Goal: Task Accomplishment & Management: Manage account settings

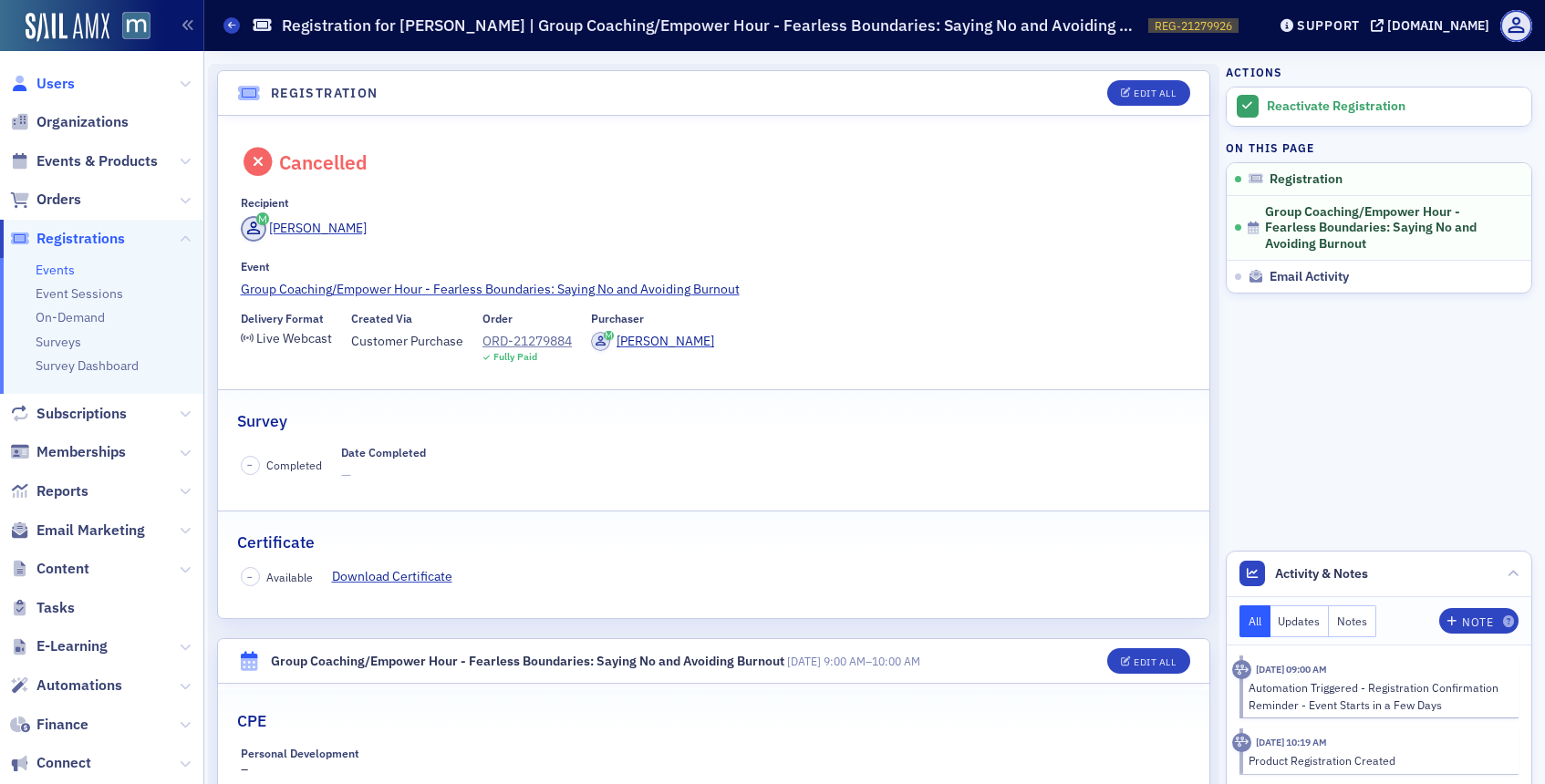
click at [58, 82] on span "Users" at bounding box center [55, 84] width 38 height 20
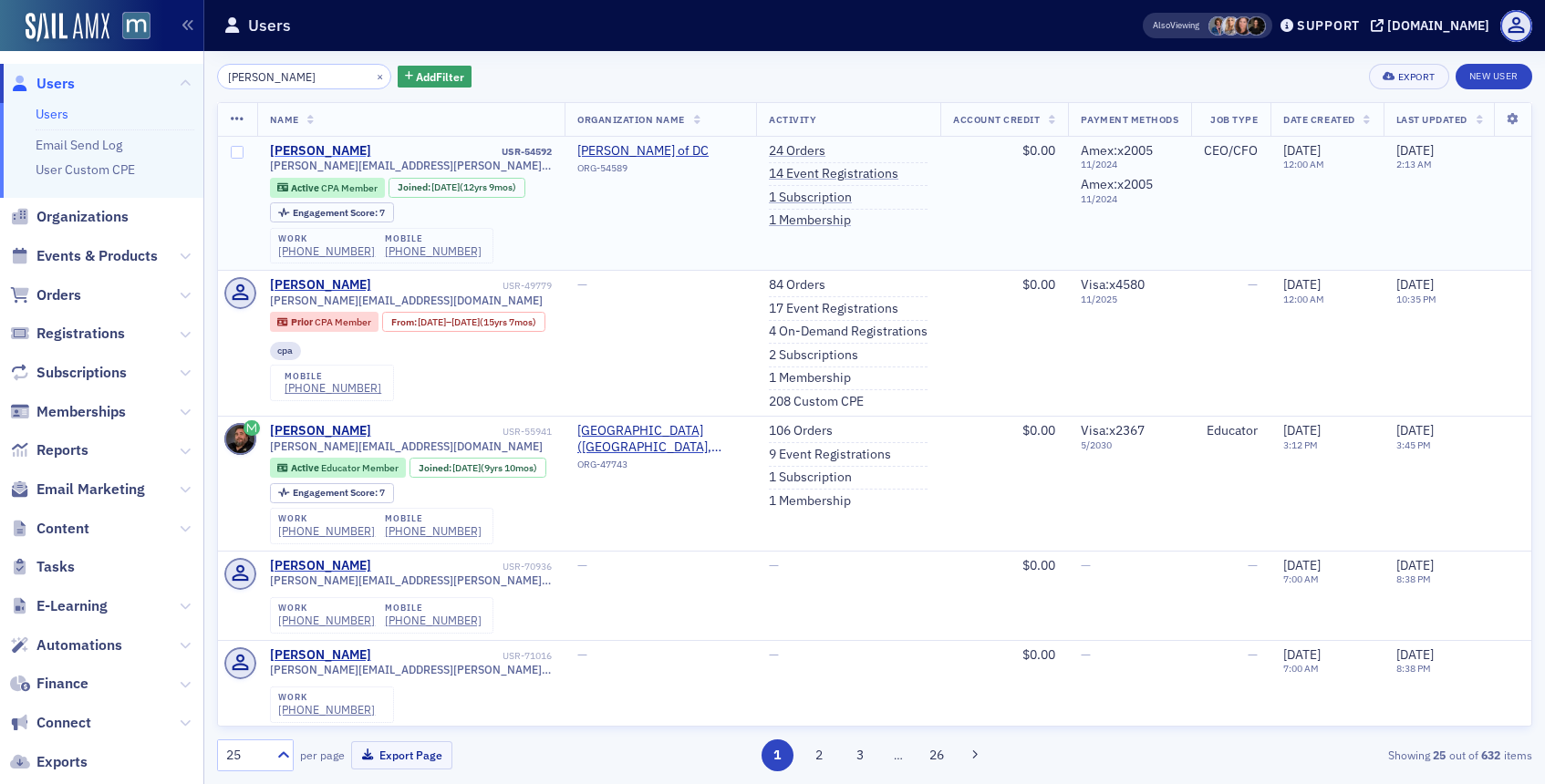
type input "[PERSON_NAME]"
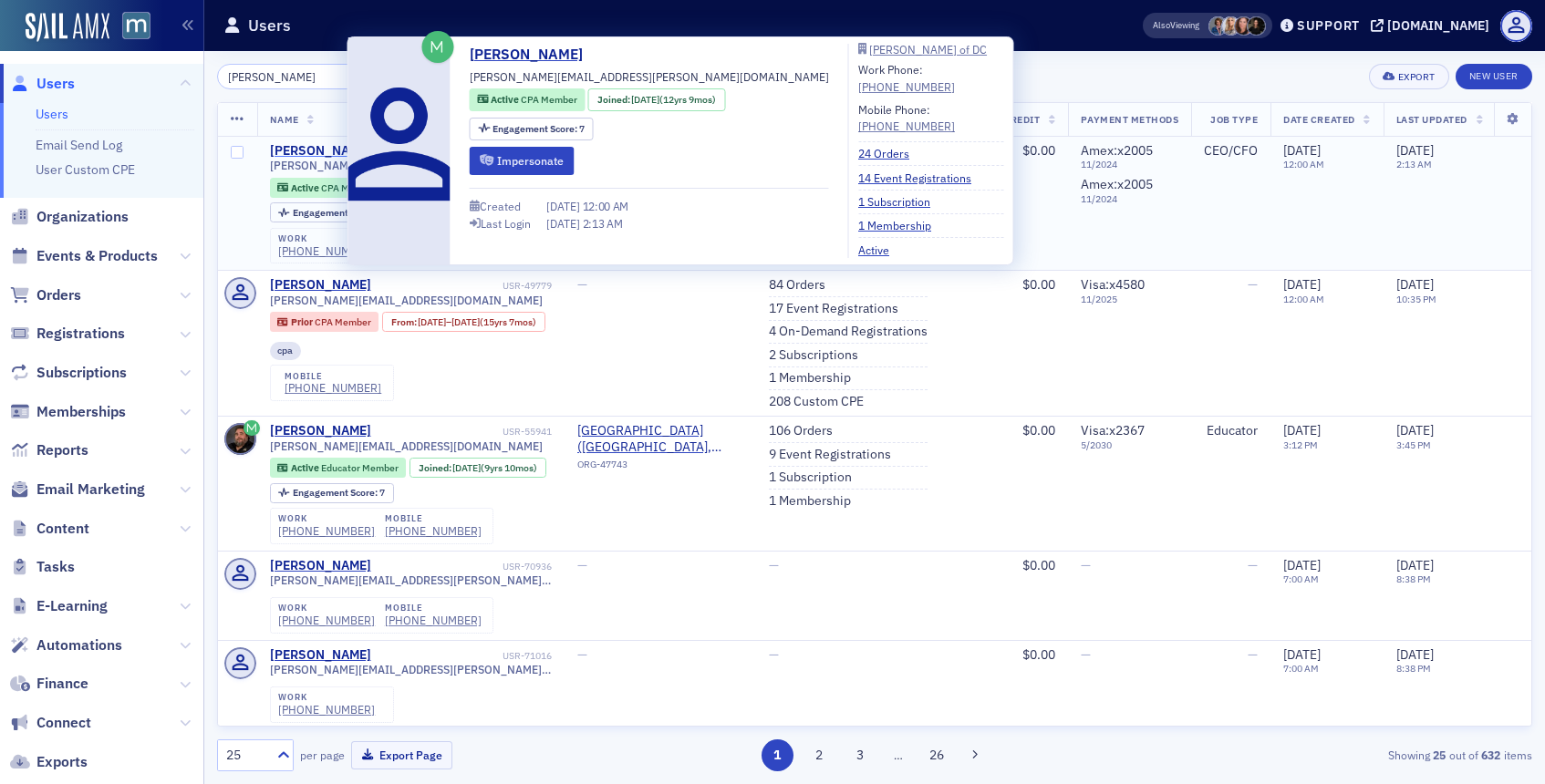
click at [306, 152] on div "[PERSON_NAME]" at bounding box center [320, 151] width 101 height 17
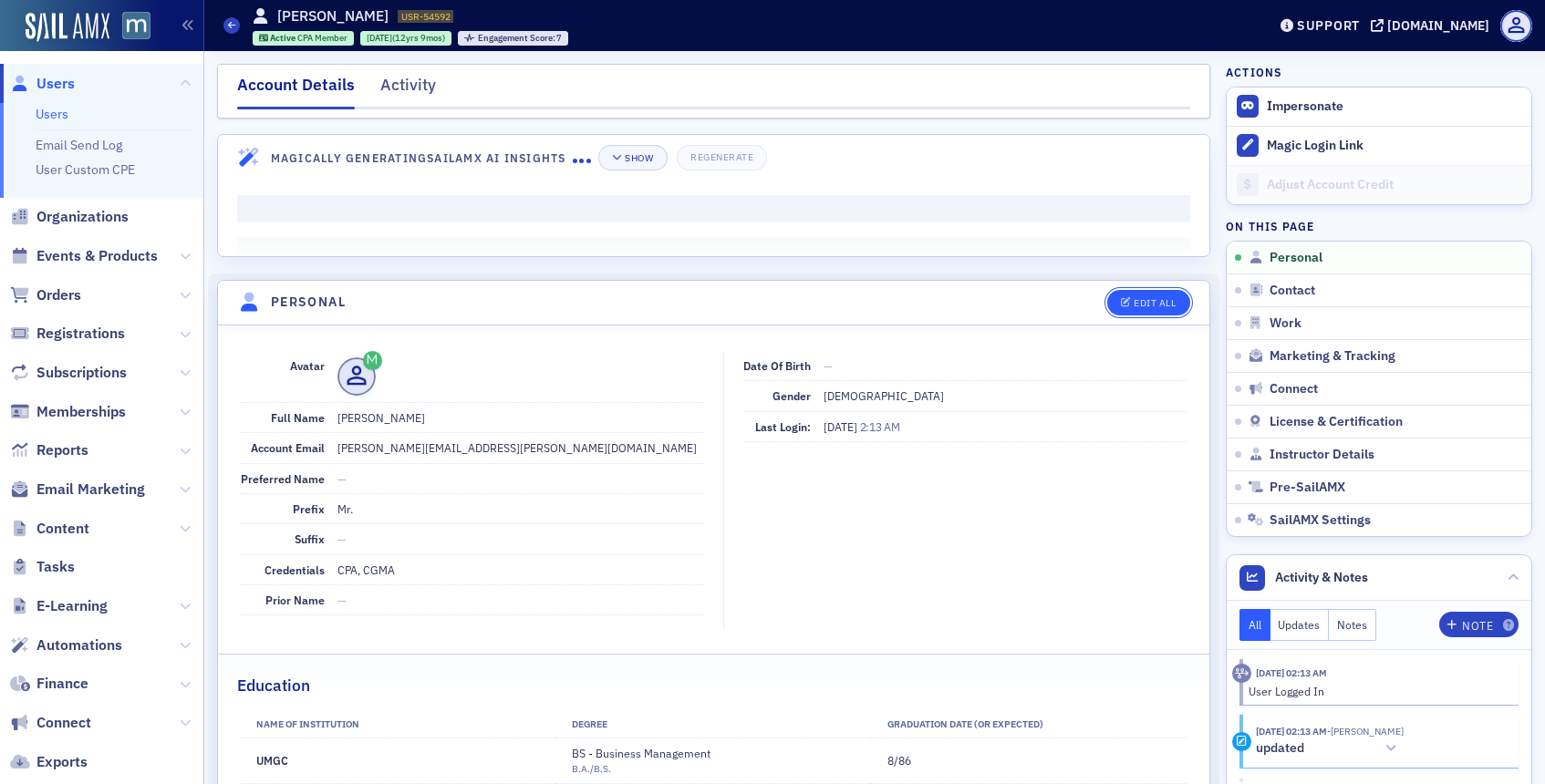
click at [1156, 302] on div "Edit All" at bounding box center [1154, 303] width 42 height 10
select select "US"
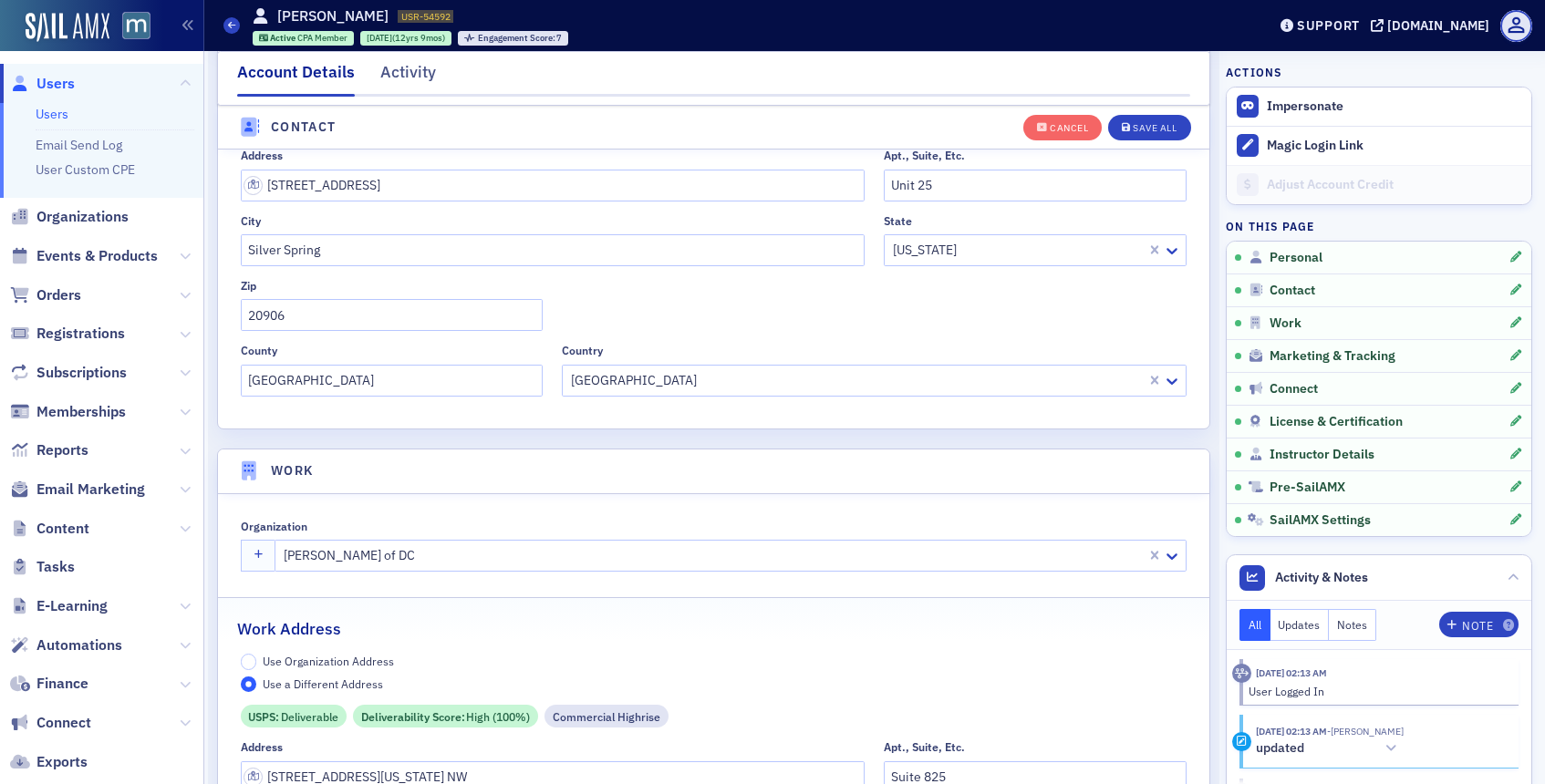
scroll to position [1336, 0]
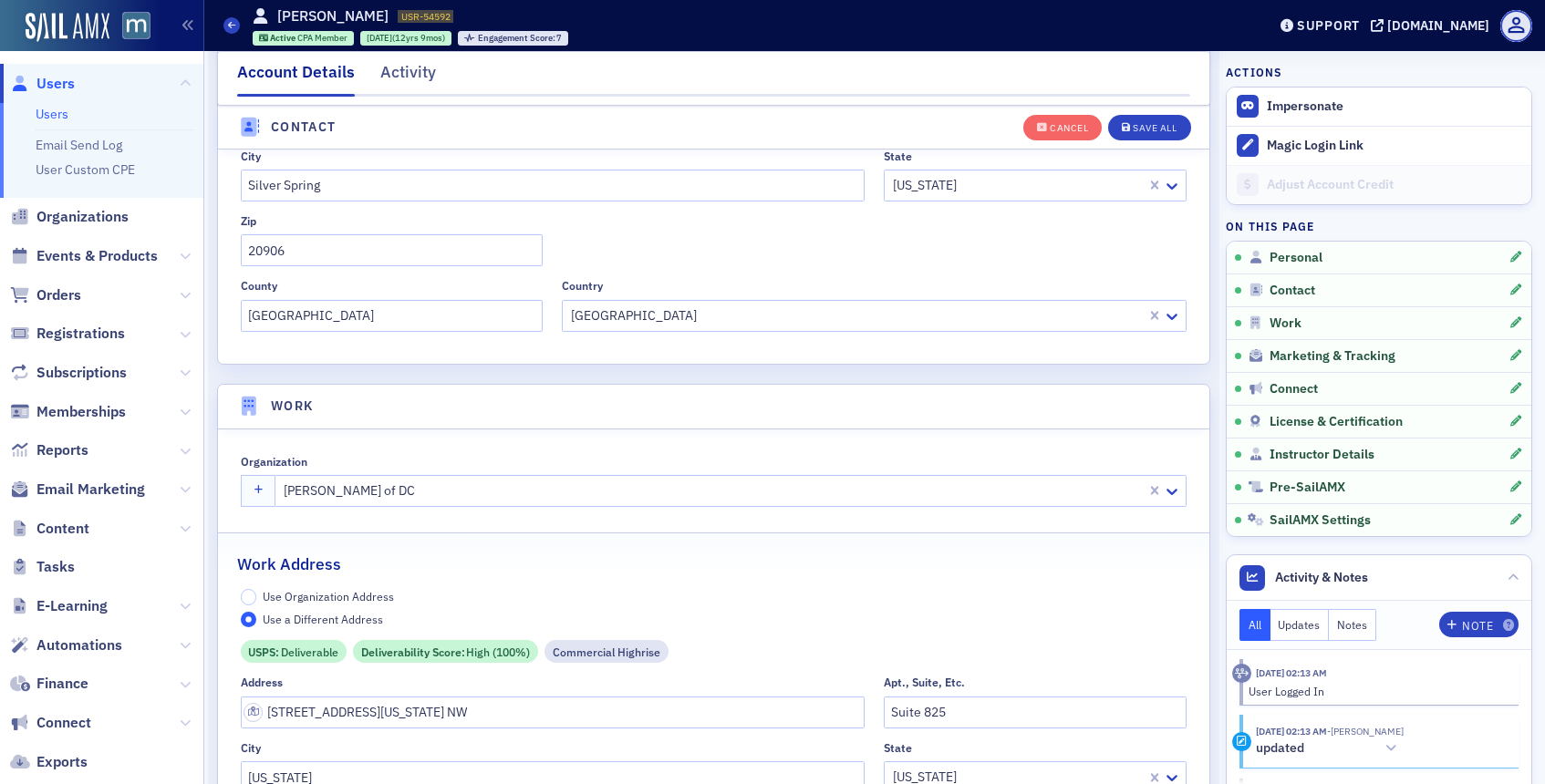
click at [411, 493] on div at bounding box center [714, 490] width 863 height 23
click at [1174, 120] on button "Save All" at bounding box center [1149, 127] width 83 height 26
